Goal: Transaction & Acquisition: Purchase product/service

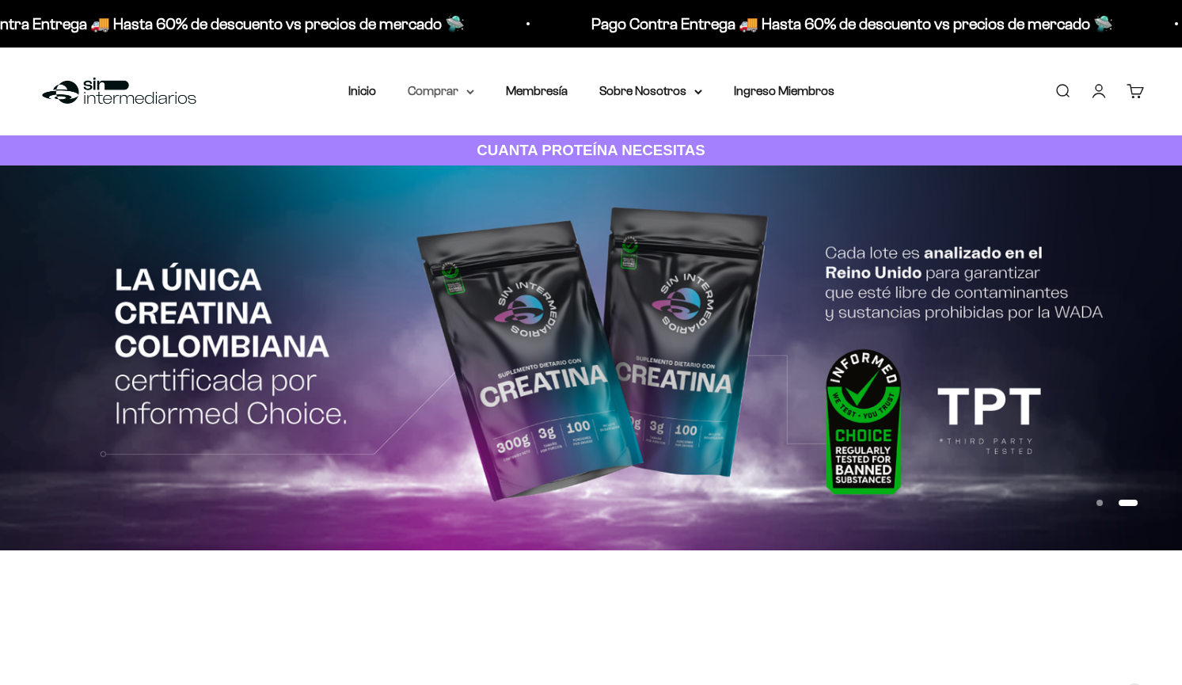
click at [463, 89] on summary "Comprar" at bounding box center [441, 91] width 66 height 21
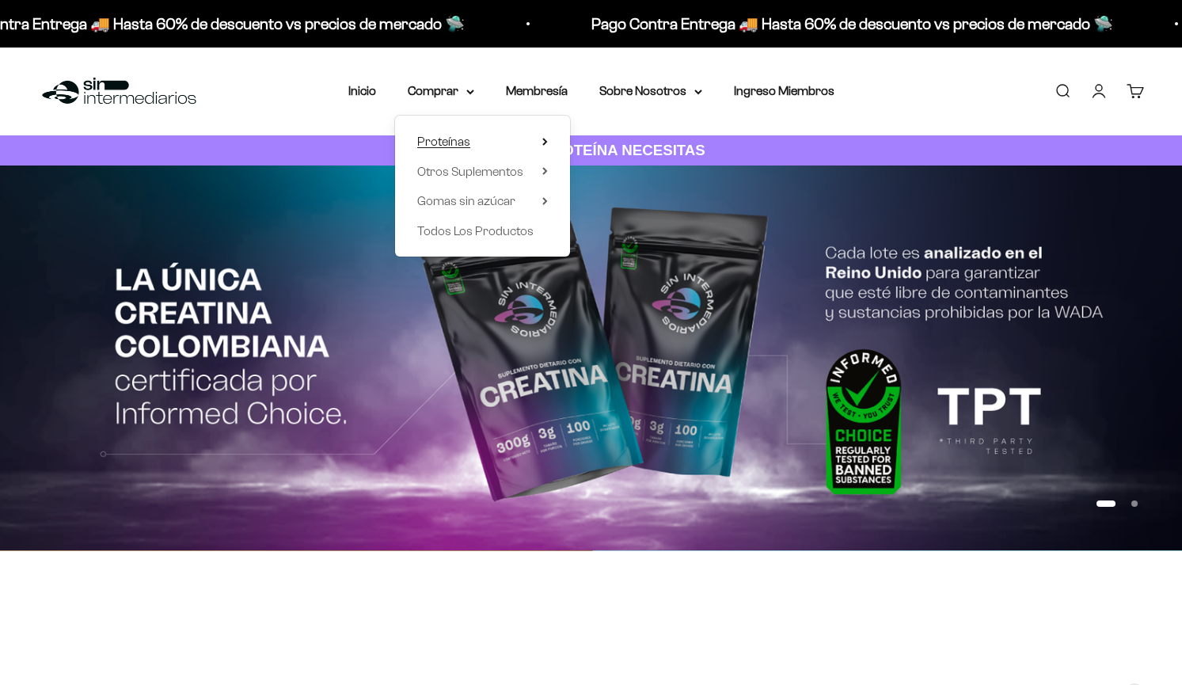
click at [484, 139] on summary "Proteínas" at bounding box center [482, 141] width 131 height 21
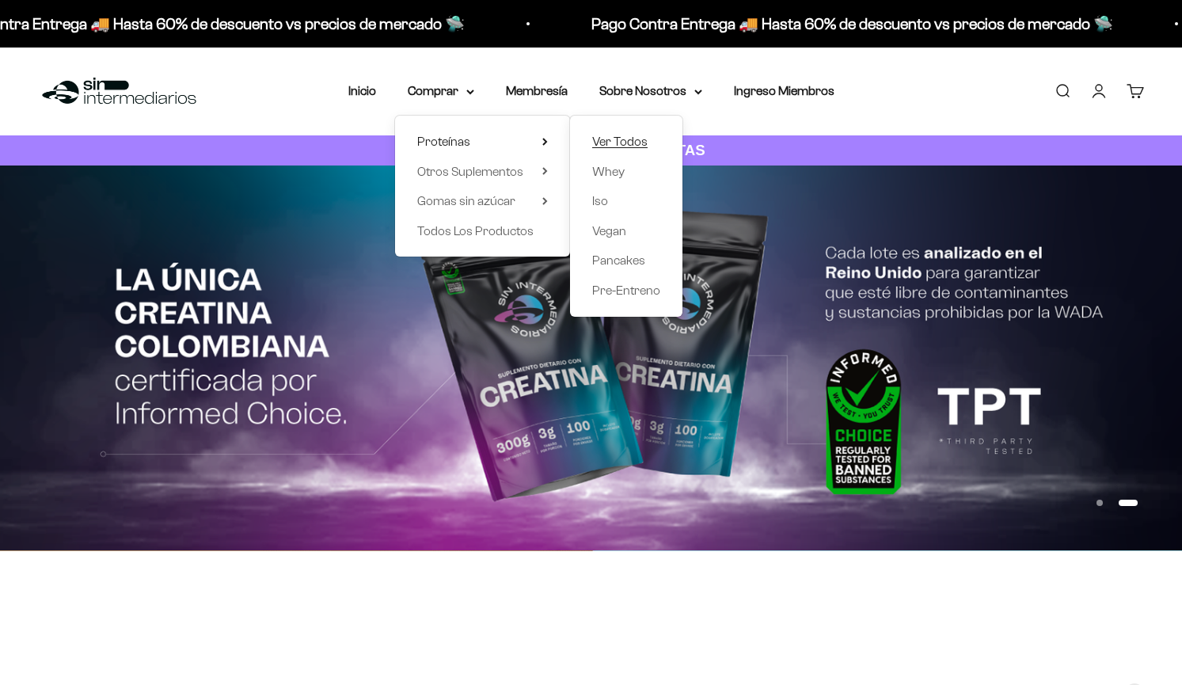
click at [621, 139] on span "Ver Todos" at bounding box center [619, 141] width 55 height 13
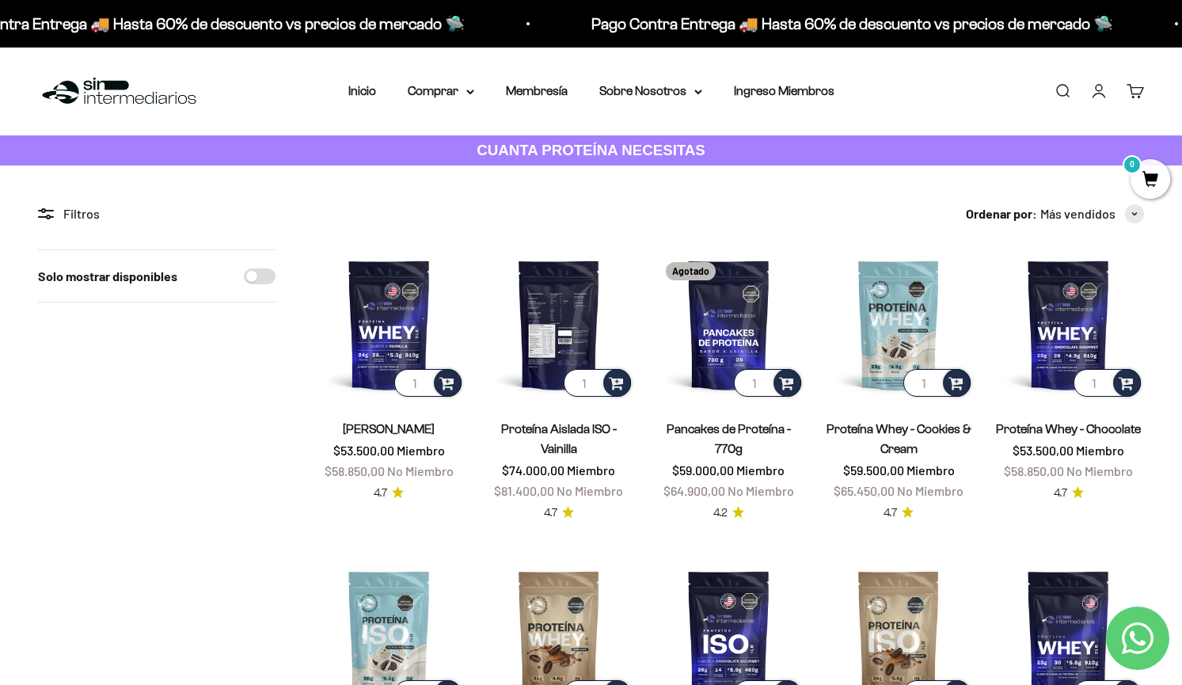
click at [572, 301] on img at bounding box center [559, 324] width 151 height 151
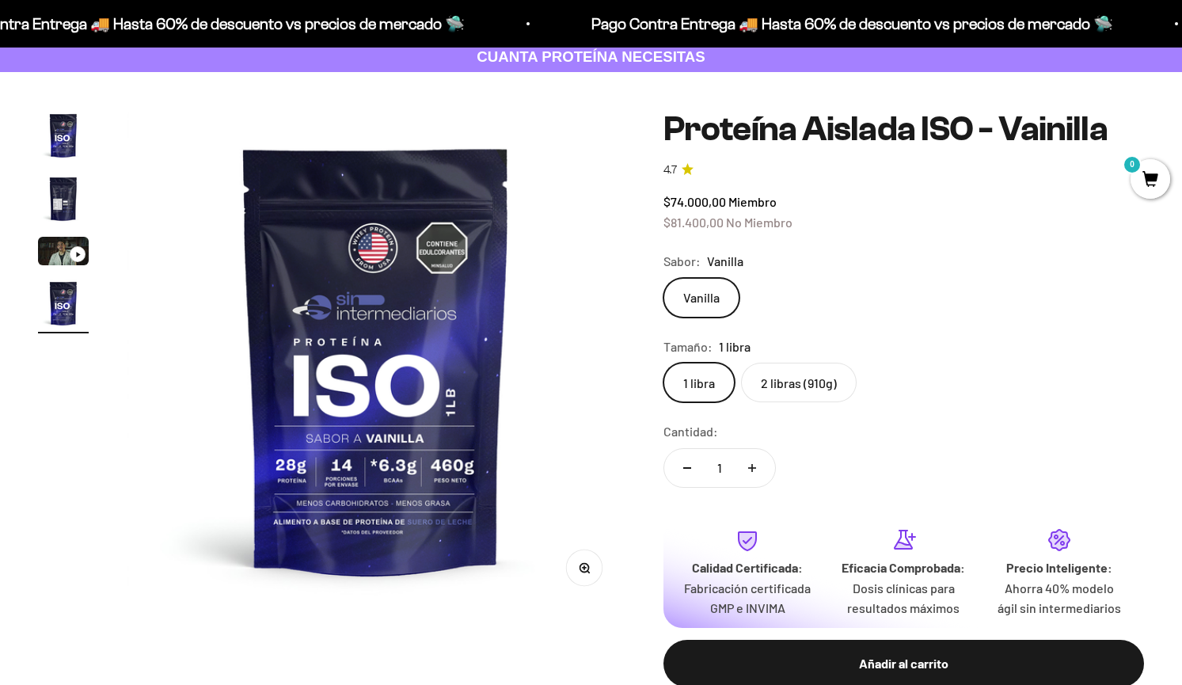
scroll to position [162, 0]
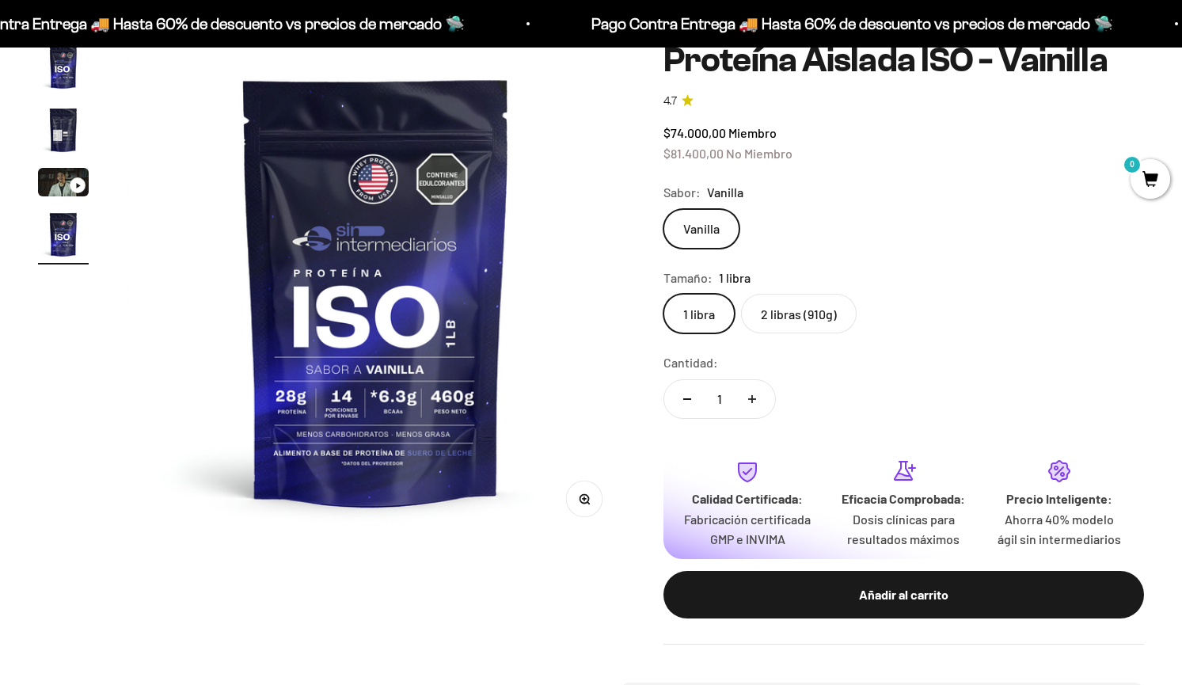
click at [52, 127] on img "Ir al artículo 2" at bounding box center [63, 129] width 51 height 51
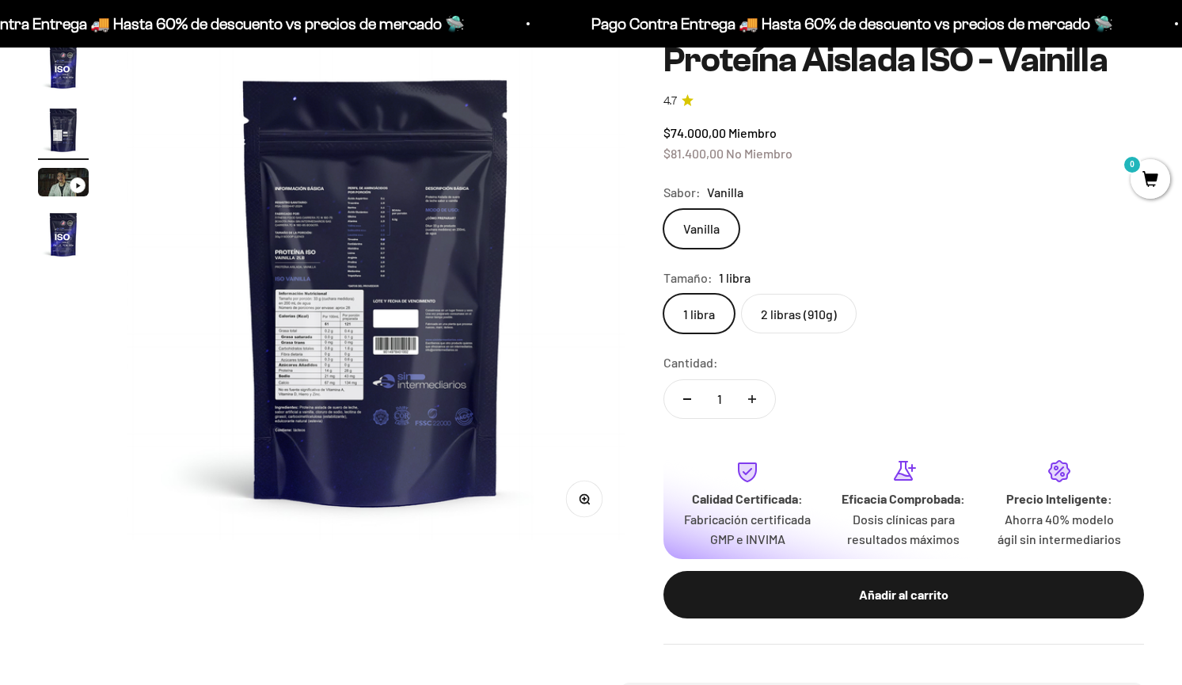
click at [379, 249] on img at bounding box center [376, 290] width 499 height 499
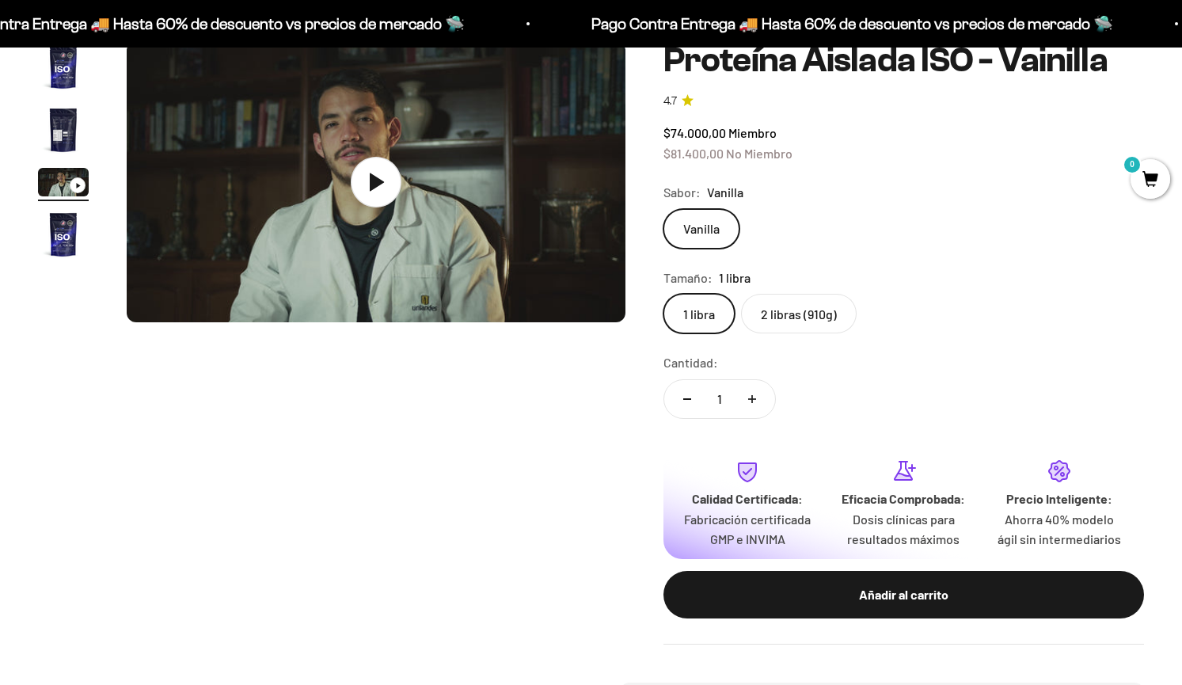
click at [69, 135] on img "Ir al artículo 2" at bounding box center [63, 129] width 51 height 51
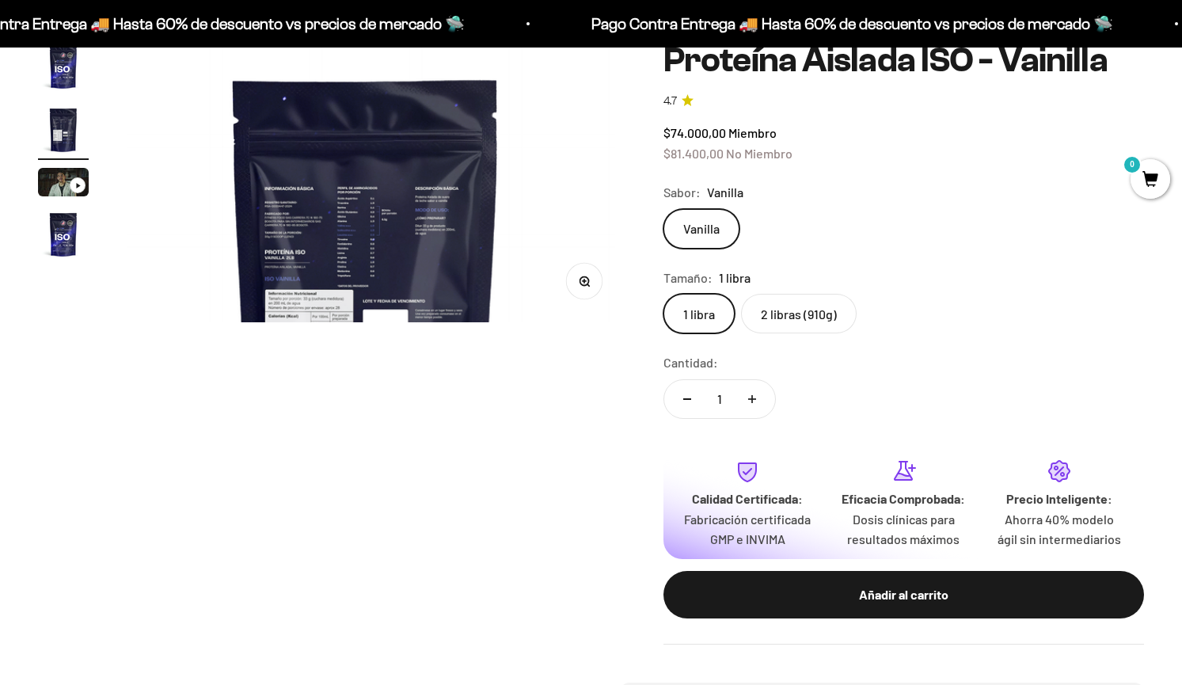
scroll to position [0, 518]
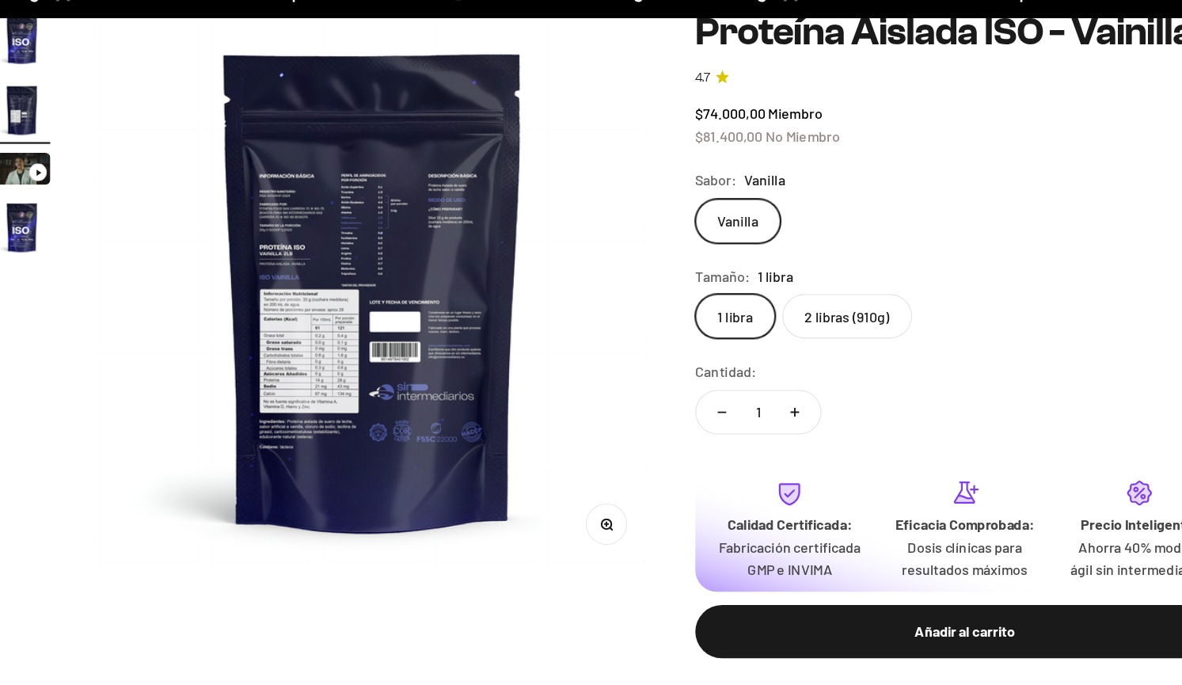
click at [587, 503] on button "Zoom" at bounding box center [585, 499] width 36 height 36
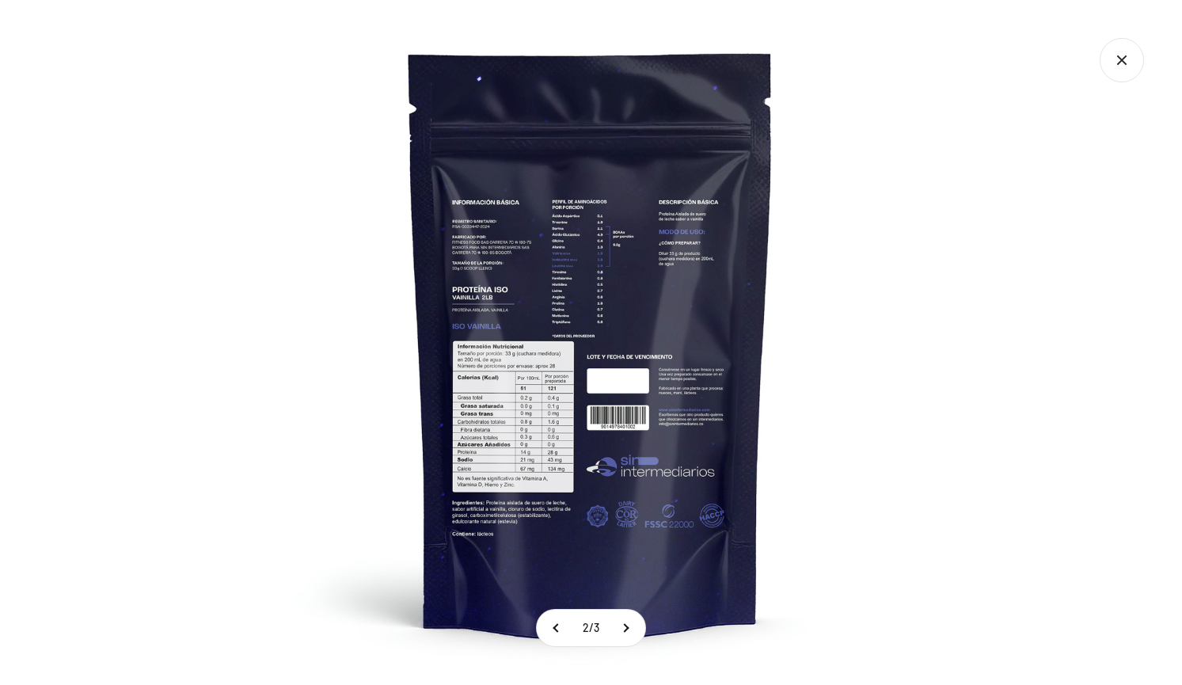
click at [505, 374] on img at bounding box center [591, 342] width 685 height 685
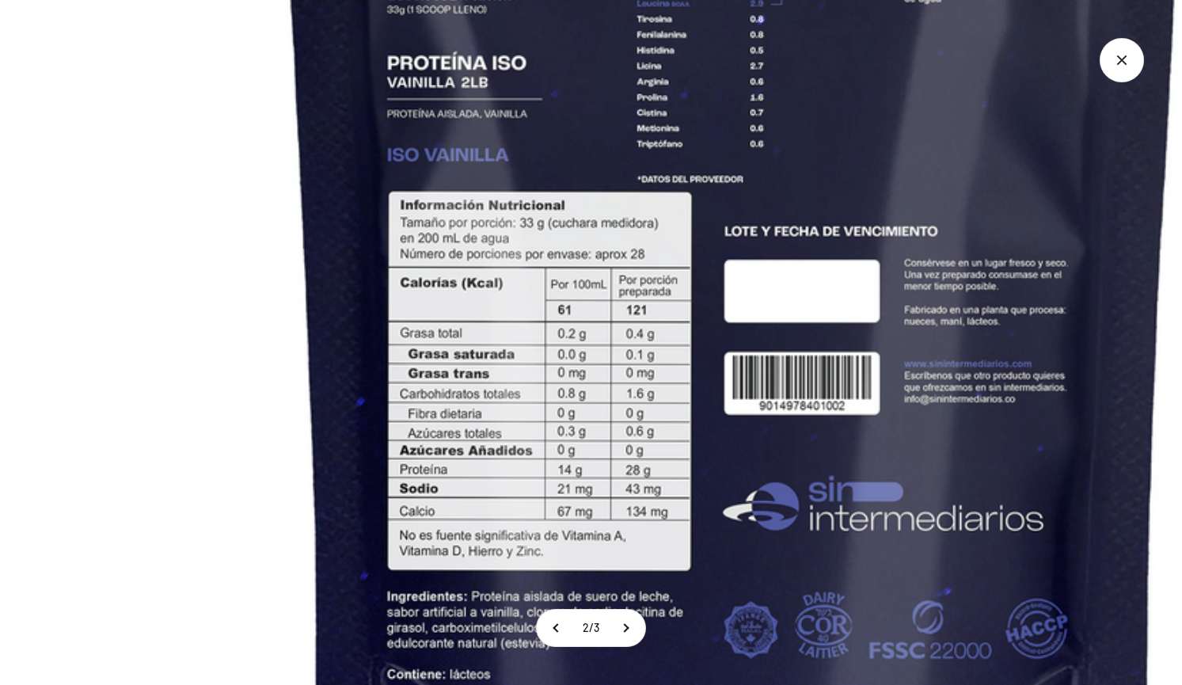
click at [605, 494] on img at bounding box center [734, 195] width 1714 height 1714
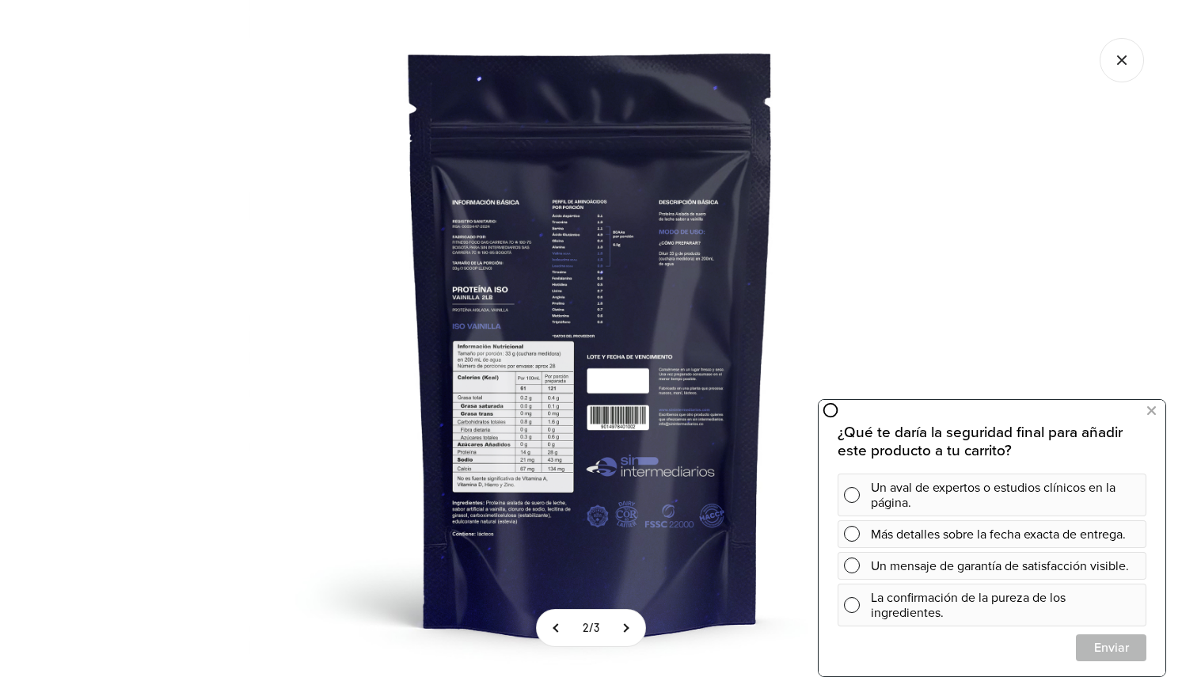
scroll to position [0, 0]
click at [635, 311] on img at bounding box center [591, 342] width 685 height 685
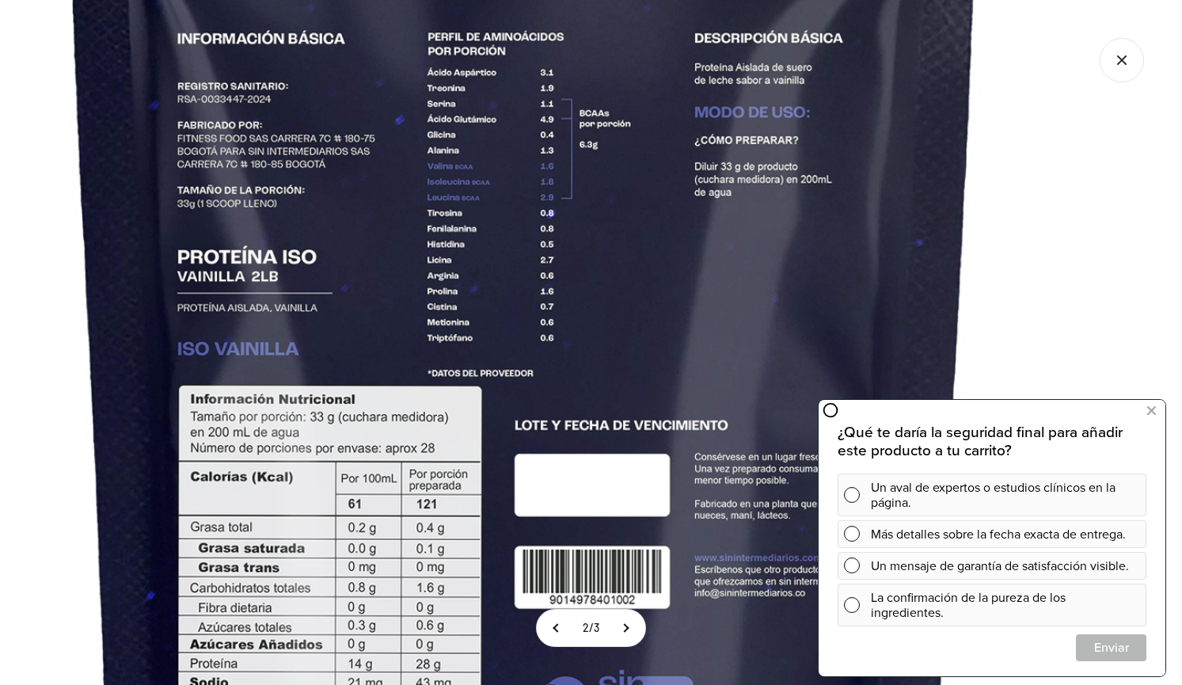
click at [646, 311] on img at bounding box center [525, 389] width 1714 height 1714
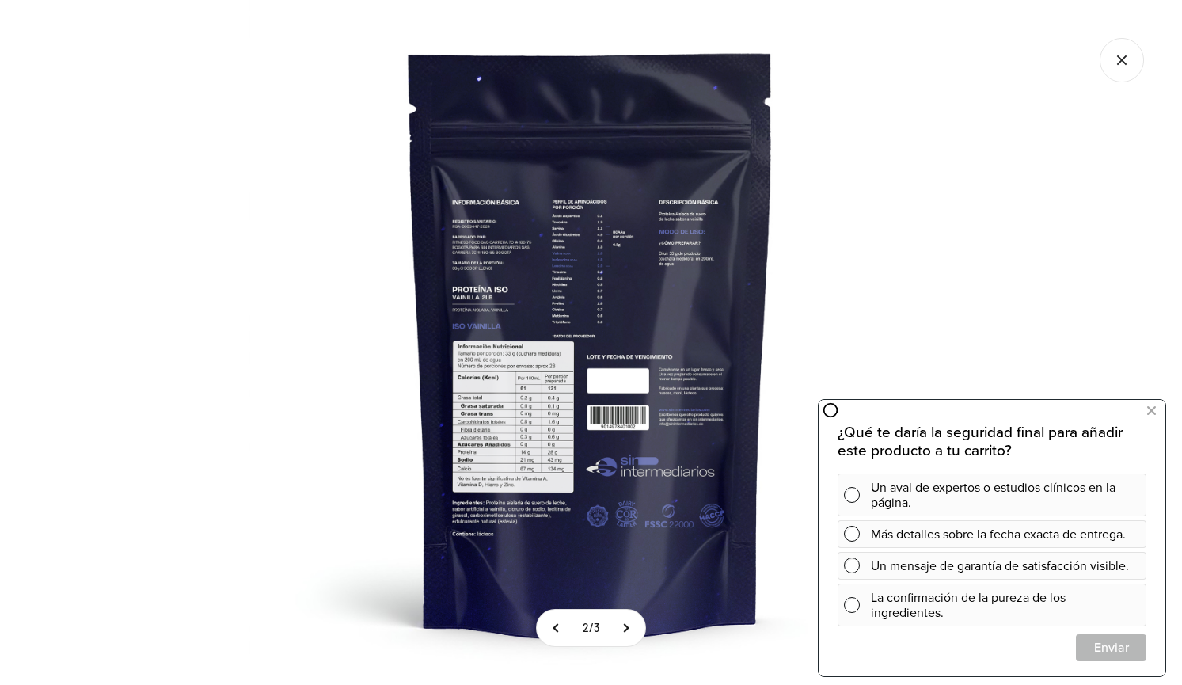
click at [1121, 69] on icon "Cerrar galería" at bounding box center [1122, 60] width 44 height 44
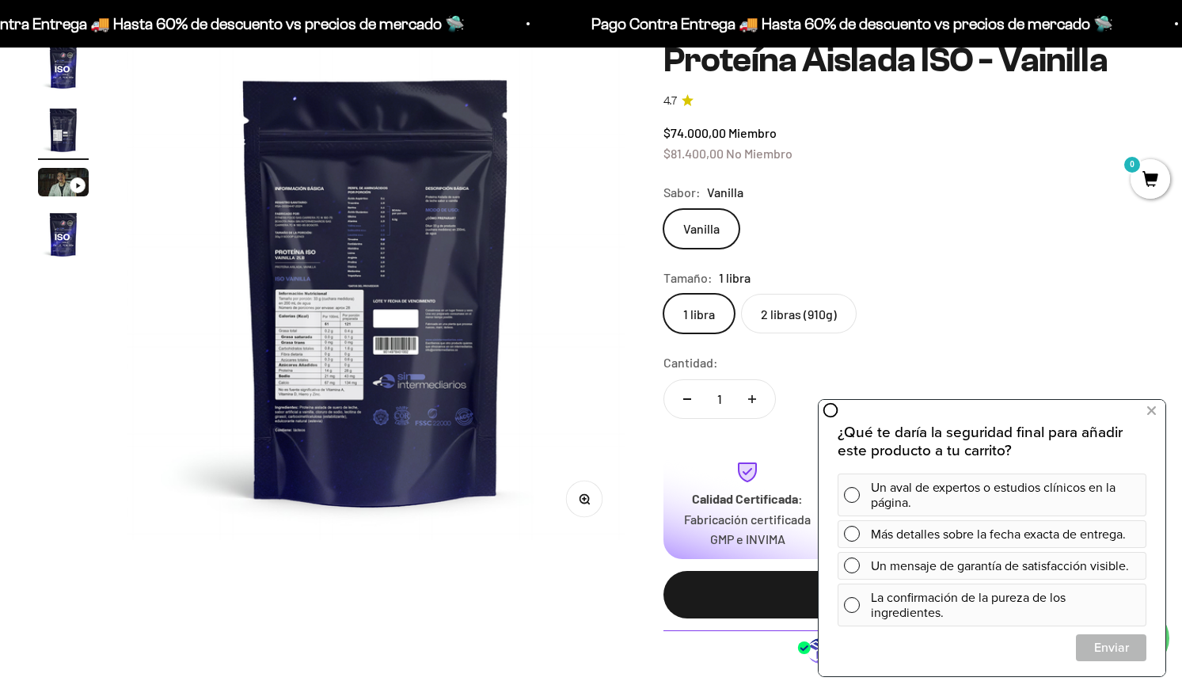
click at [955, 242] on div "Vanilla" at bounding box center [903, 229] width 481 height 40
click at [1144, 405] on button at bounding box center [1151, 410] width 28 height 25
